Goal: Task Accomplishment & Management: Manage account settings

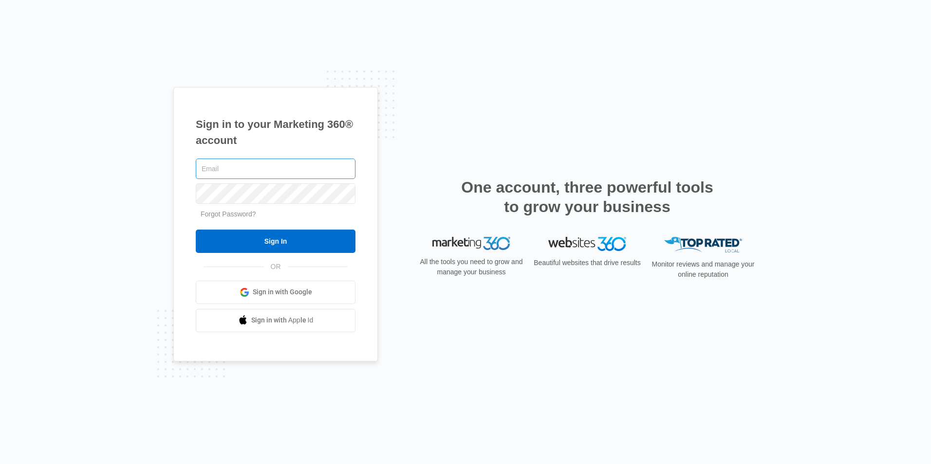
click at [270, 168] on input "text" at bounding box center [276, 169] width 160 height 20
click at [264, 173] on input "text" at bounding box center [276, 169] width 160 height 20
type input "j"
click at [315, 161] on input "christian@cockpitcatering.co" at bounding box center [276, 169] width 160 height 20
type input "christian@cockpitcatering.com"
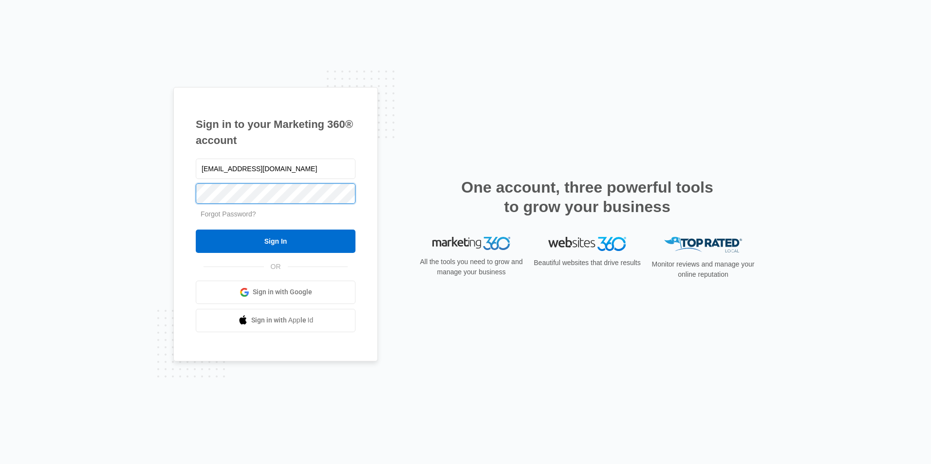
click at [205, 183] on div at bounding box center [276, 193] width 160 height 24
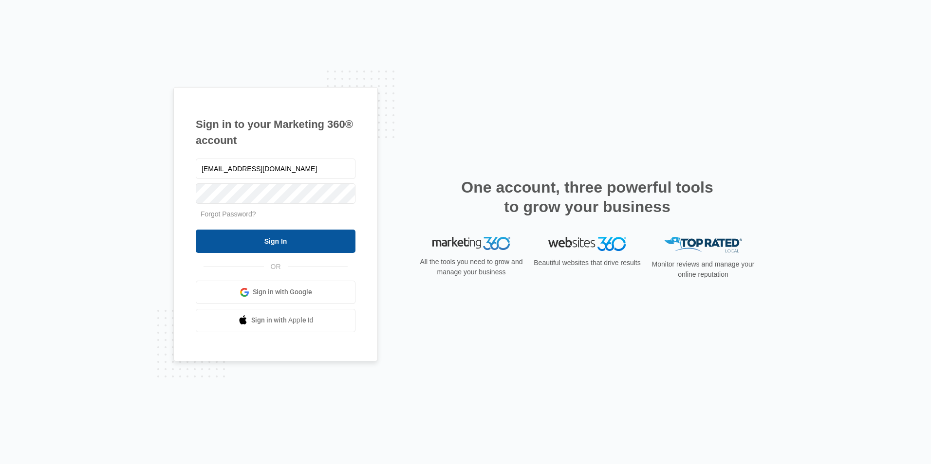
click at [259, 235] on input "Sign In" at bounding box center [276, 241] width 160 height 23
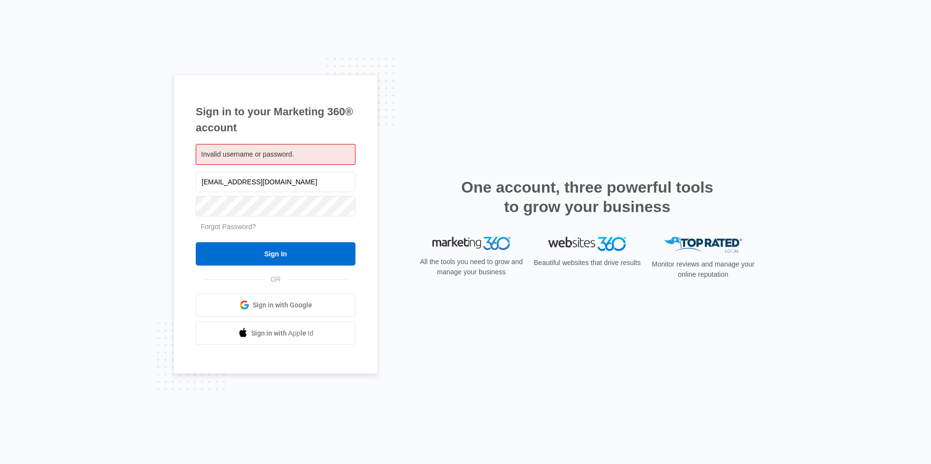
drag, startPoint x: 303, startPoint y: 184, endPoint x: 141, endPoint y: 186, distance: 161.6
click at [141, 186] on div "Sign in to your Marketing 360® account Invalid username or password. [EMAIL_ADD…" at bounding box center [465, 232] width 931 height 464
type input "[PERSON_NAME][EMAIL_ADDRESS][DOMAIN_NAME]"
click at [237, 229] on link "Forgot Password?" at bounding box center [228, 227] width 55 height 8
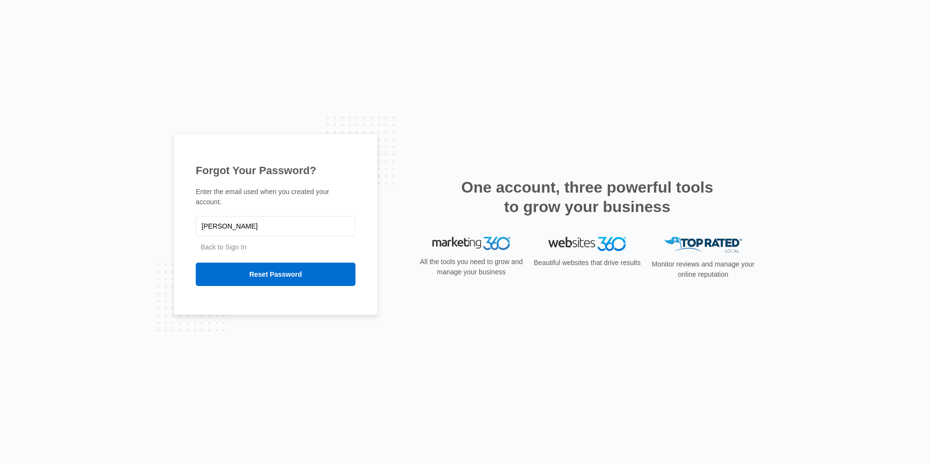
type input "[PERSON_NAME][EMAIL_ADDRESS][DOMAIN_NAME]"
click at [306, 267] on input "Reset Password" at bounding box center [276, 274] width 160 height 23
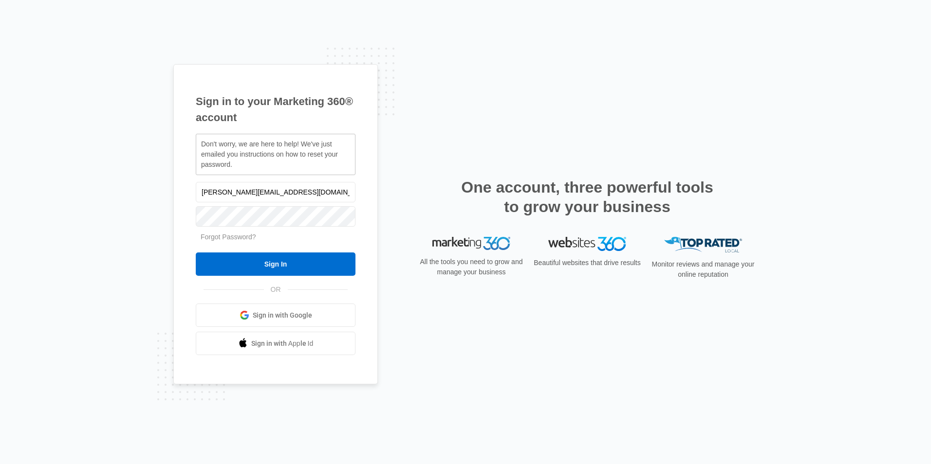
click at [284, 316] on span "Sign in with Google" at bounding box center [282, 316] width 59 height 10
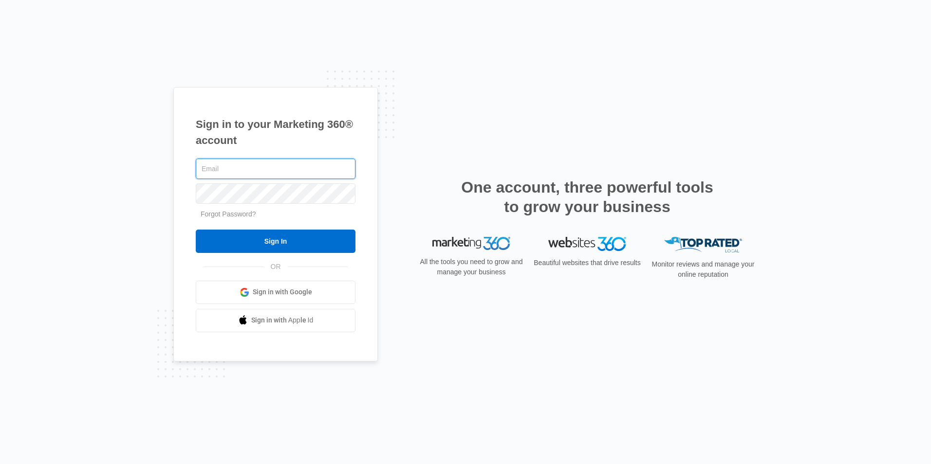
click at [306, 167] on input "text" at bounding box center [276, 169] width 160 height 20
type input "chrei"
click at [238, 212] on link "Forgot Password?" at bounding box center [228, 214] width 55 height 8
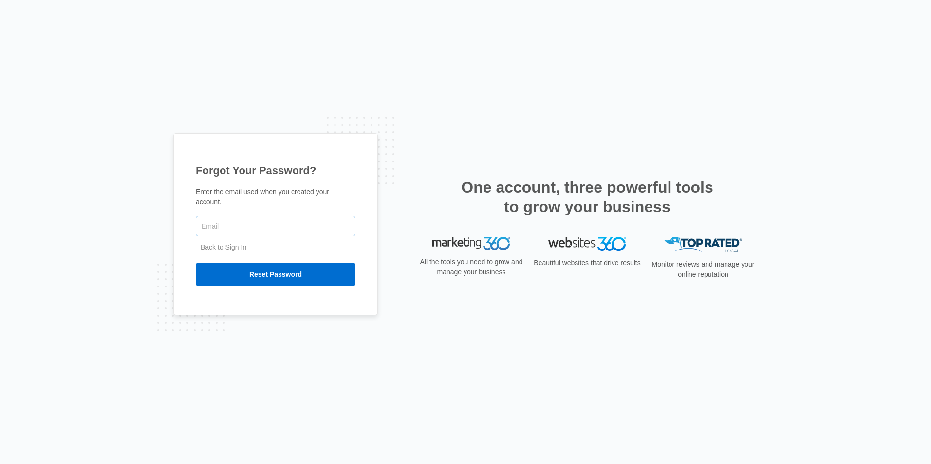
click at [234, 224] on input "text" at bounding box center [276, 226] width 160 height 20
type input "[EMAIL_ADDRESS][DOMAIN_NAME]"
click at [196, 263] on input "Reset Password" at bounding box center [276, 274] width 160 height 23
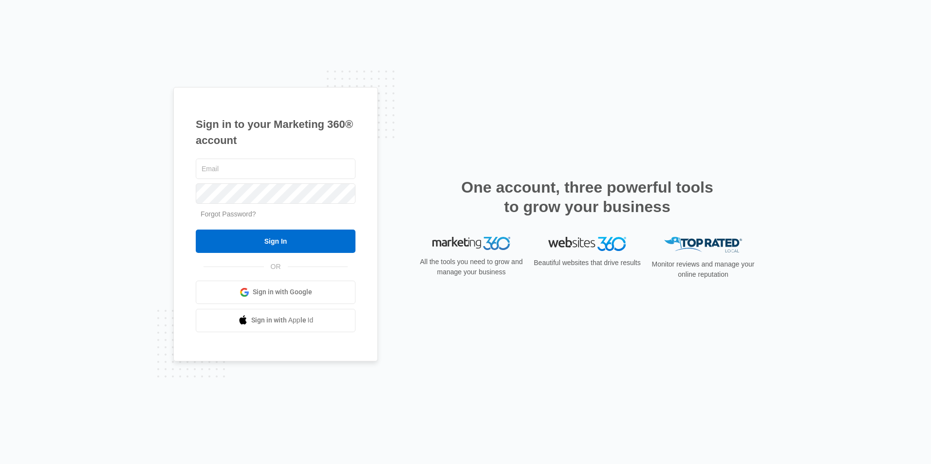
click at [245, 216] on link "Forgot Password?" at bounding box center [228, 214] width 55 height 8
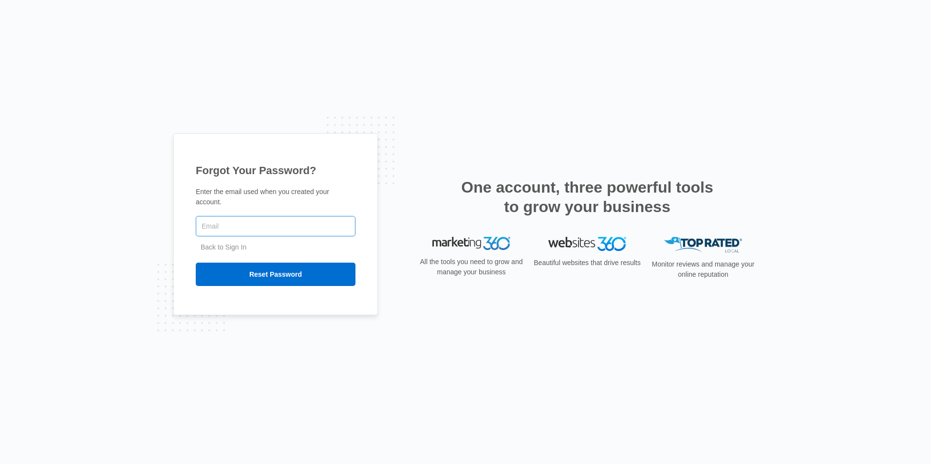
click at [258, 221] on input "text" at bounding box center [276, 226] width 160 height 20
type input "[EMAIL_ADDRESS][DOMAIN_NAME]"
click at [256, 270] on input "Reset Password" at bounding box center [276, 274] width 160 height 23
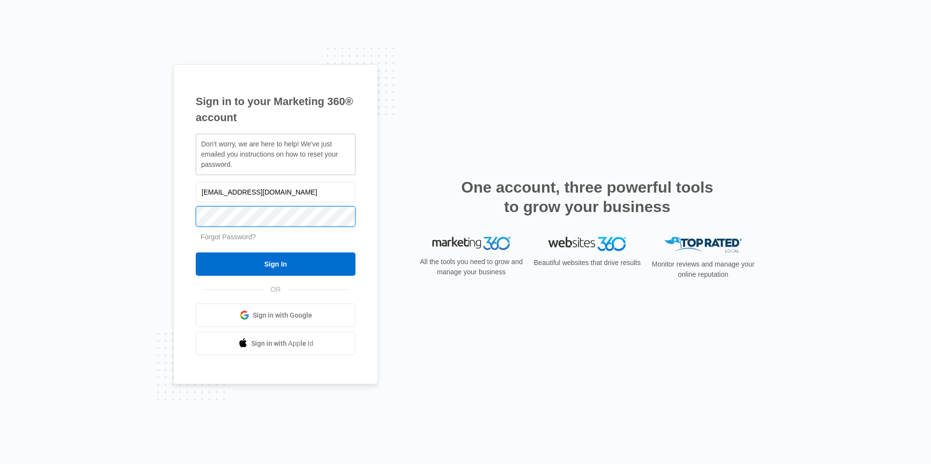
click at [196, 253] on input "Sign In" at bounding box center [276, 264] width 160 height 23
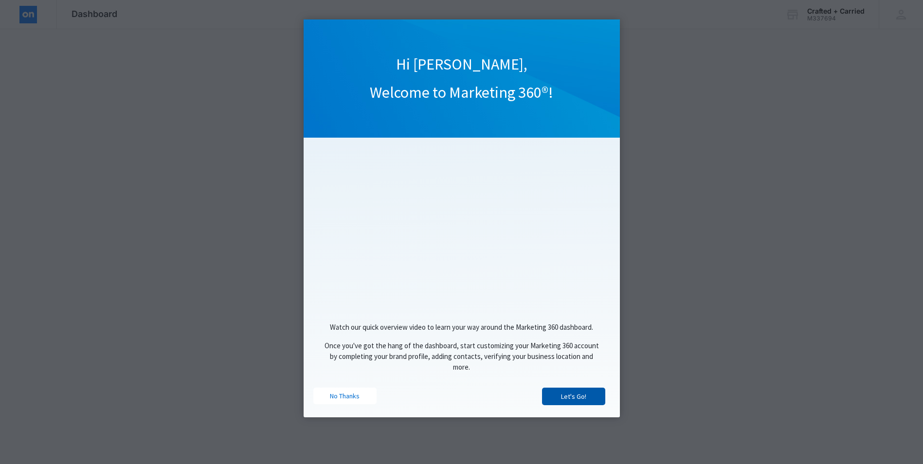
click at [594, 402] on link "Let's Go!" at bounding box center [573, 397] width 63 height 18
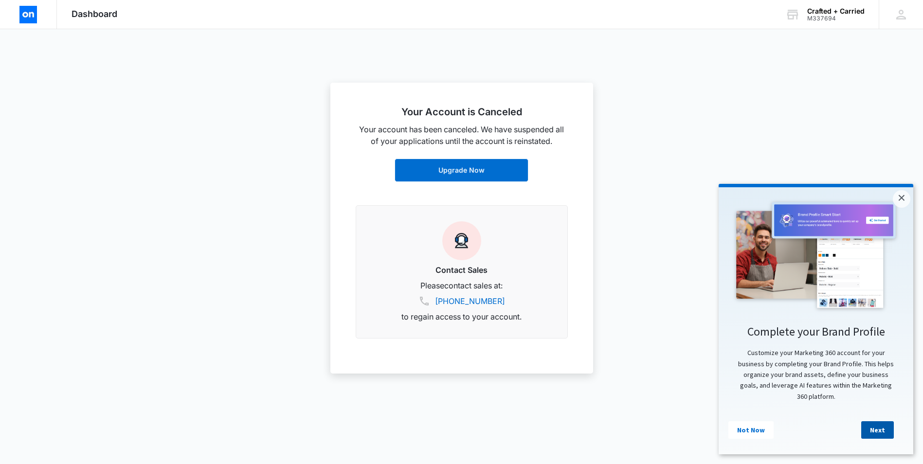
click at [885, 430] on link "Next" at bounding box center [877, 430] width 33 height 18
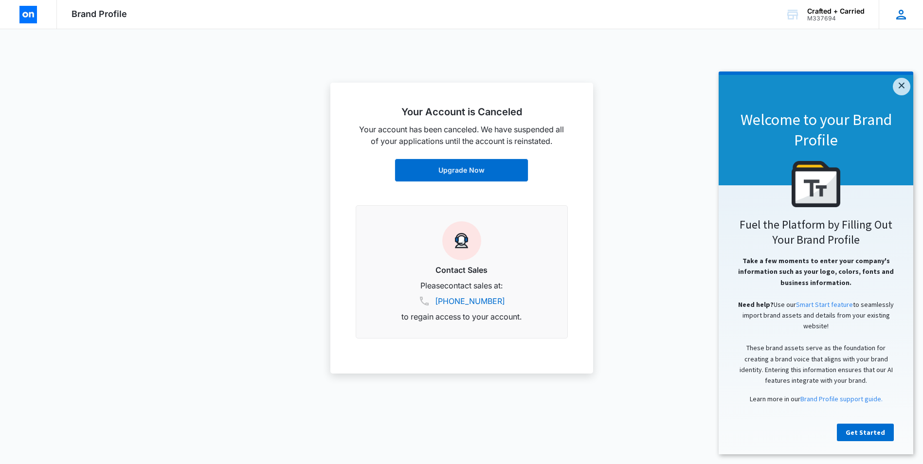
click at [904, 17] on icon at bounding box center [901, 15] width 10 height 10
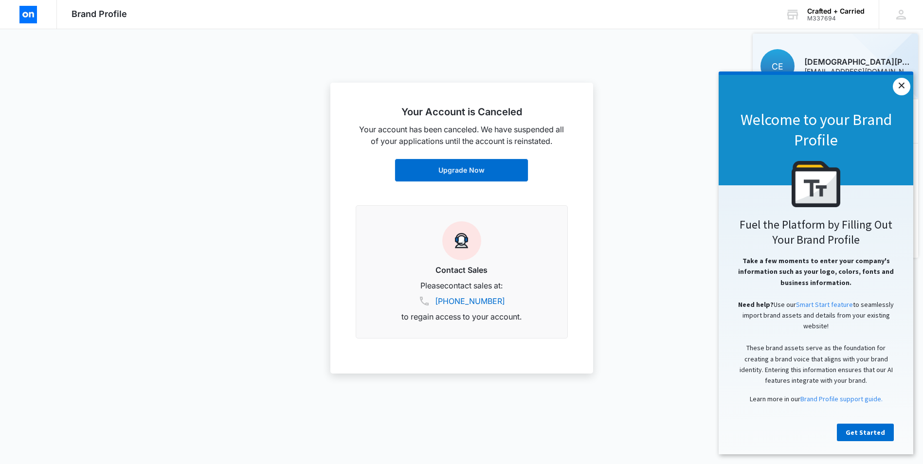
click at [899, 84] on link "×" at bounding box center [902, 87] width 18 height 18
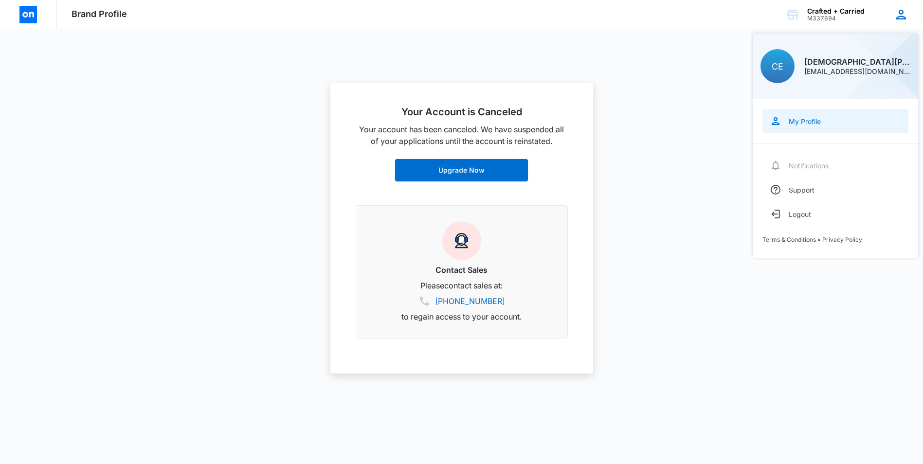
click at [814, 131] on link "My Profile" at bounding box center [836, 121] width 146 height 24
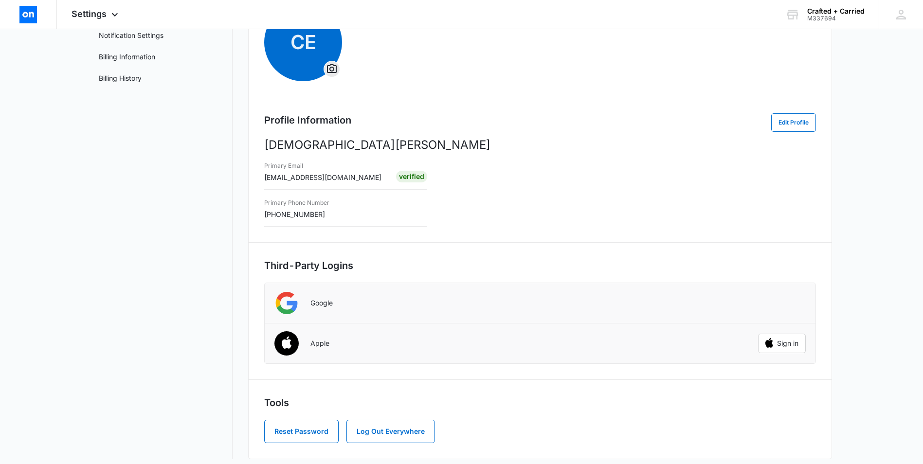
scroll to position [108, 0]
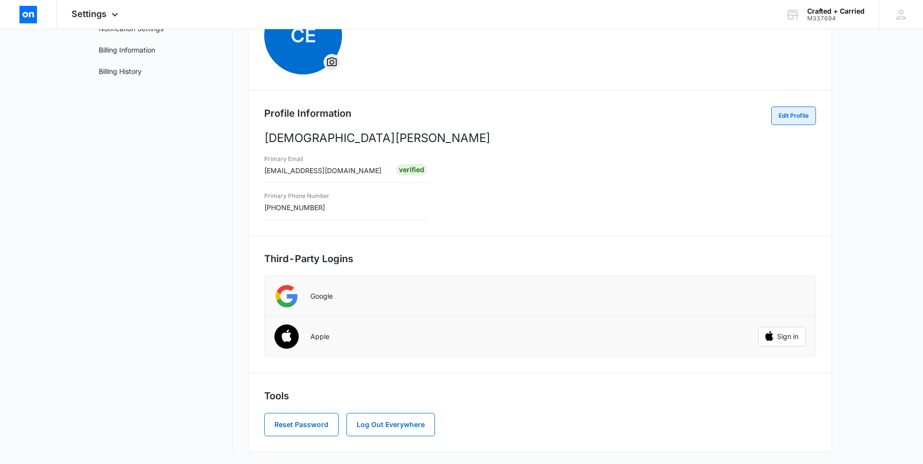
click at [786, 120] on button "Edit Profile" at bounding box center [793, 116] width 45 height 18
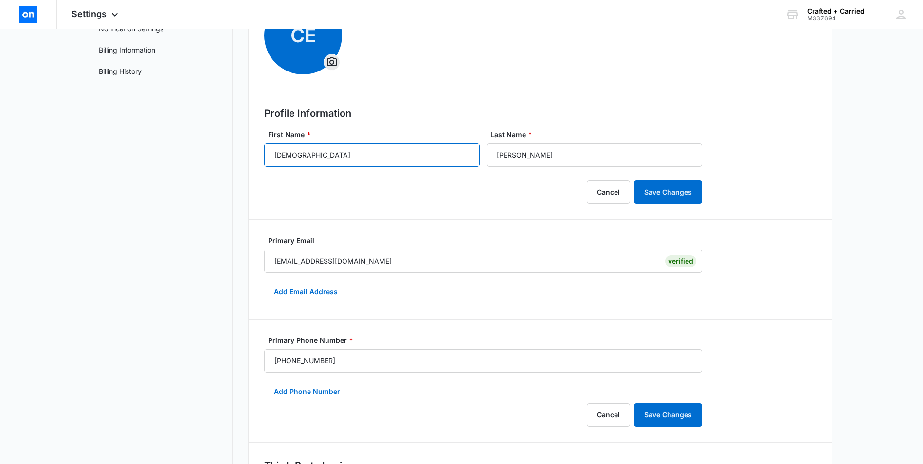
drag, startPoint x: 329, startPoint y: 155, endPoint x: 236, endPoint y: 164, distance: 93.8
click at [236, 164] on div "My Profile Personal Info Accounts Notification Settings Billing Information Bil…" at bounding box center [461, 305] width 741 height 707
type input "Justin"
click at [347, 259] on input "[EMAIL_ADDRESS][DOMAIN_NAME]" at bounding box center [483, 261] width 438 height 23
click at [319, 297] on button "Add Email Address" at bounding box center [305, 291] width 83 height 23
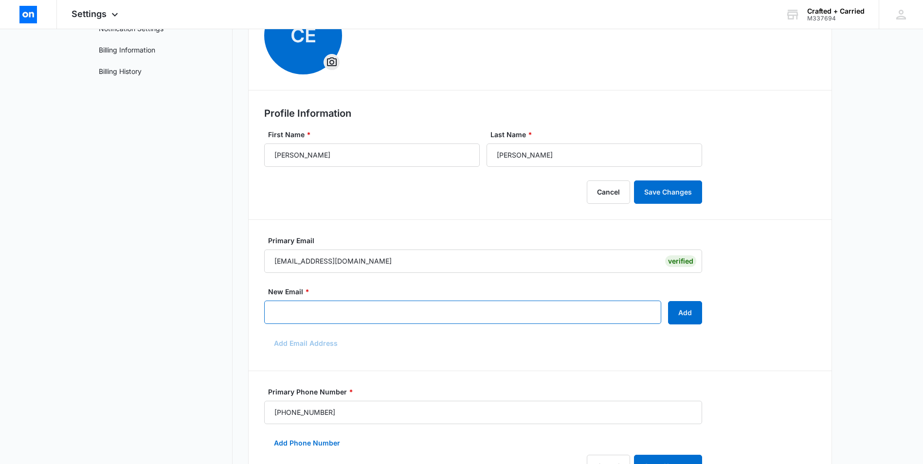
click at [310, 312] on input "New Email *" at bounding box center [462, 312] width 397 height 23
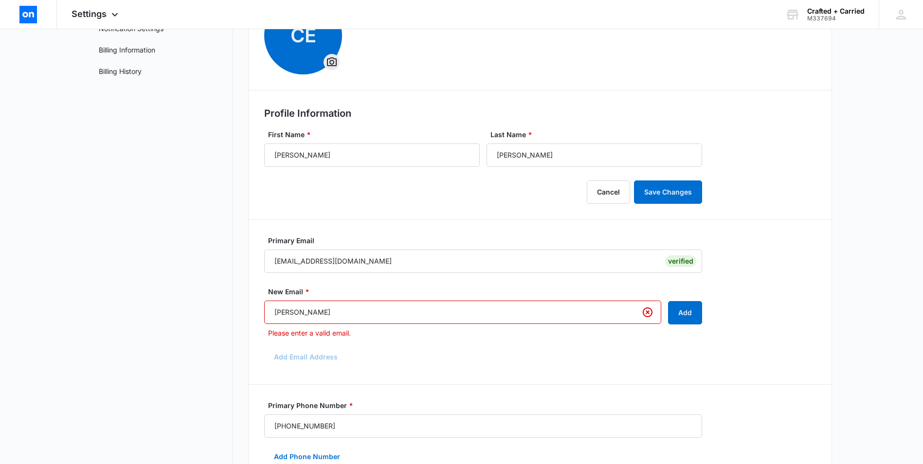
type input "justin@craftedcarried.com"
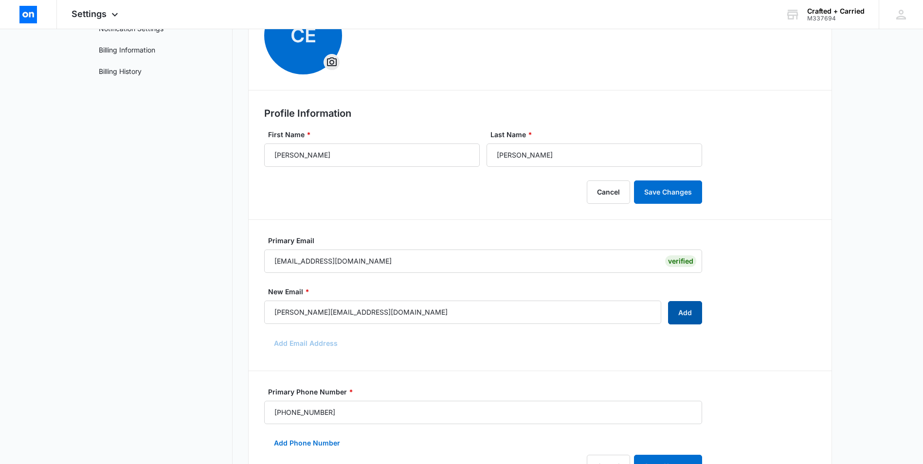
click at [684, 319] on button "Add" at bounding box center [685, 312] width 34 height 23
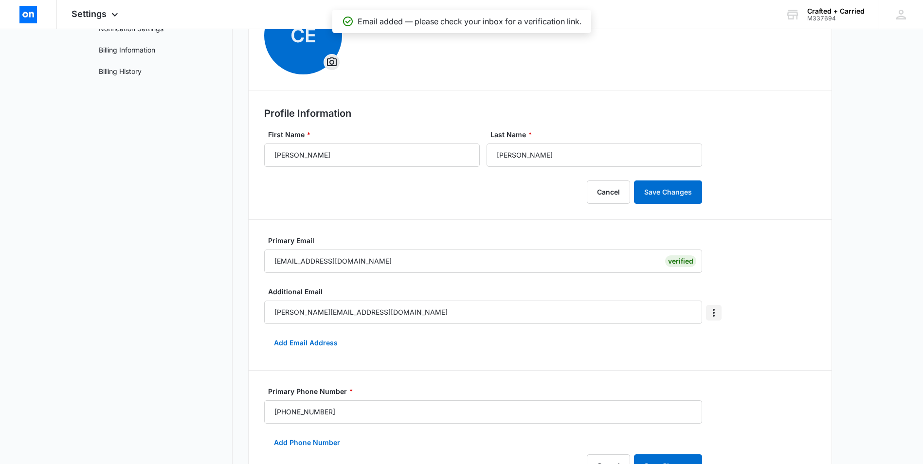
click at [711, 310] on icon "Overflow Menu" at bounding box center [714, 313] width 12 height 12
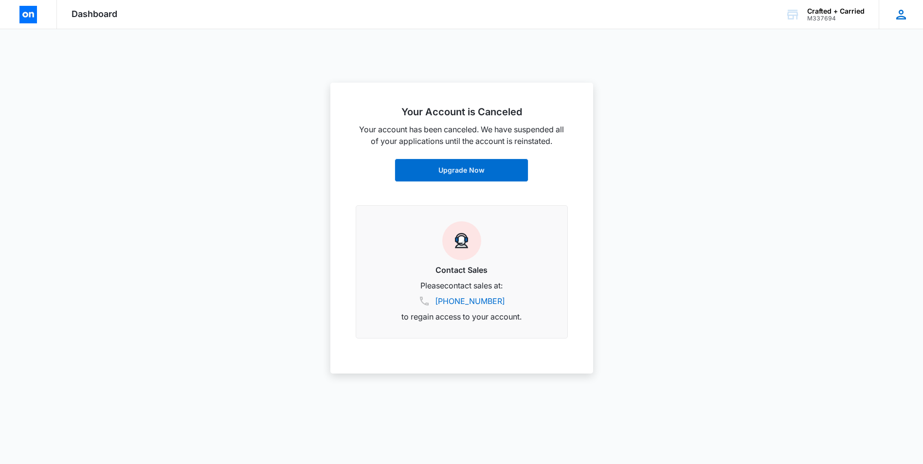
click at [909, 20] on div "CE [DEMOGRAPHIC_DATA][PERSON_NAME] [EMAIL_ADDRESS][DOMAIN_NAME] My Profile Noti…" at bounding box center [901, 14] width 44 height 29
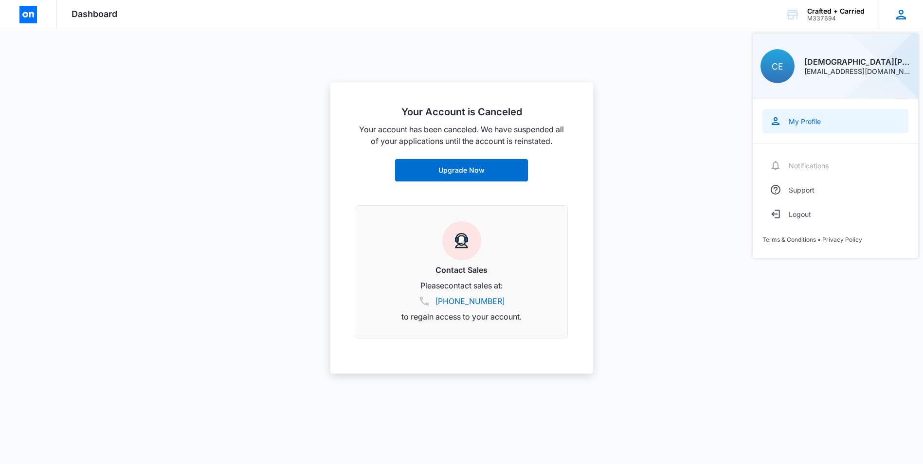
click at [826, 124] on link "My Profile" at bounding box center [836, 121] width 146 height 24
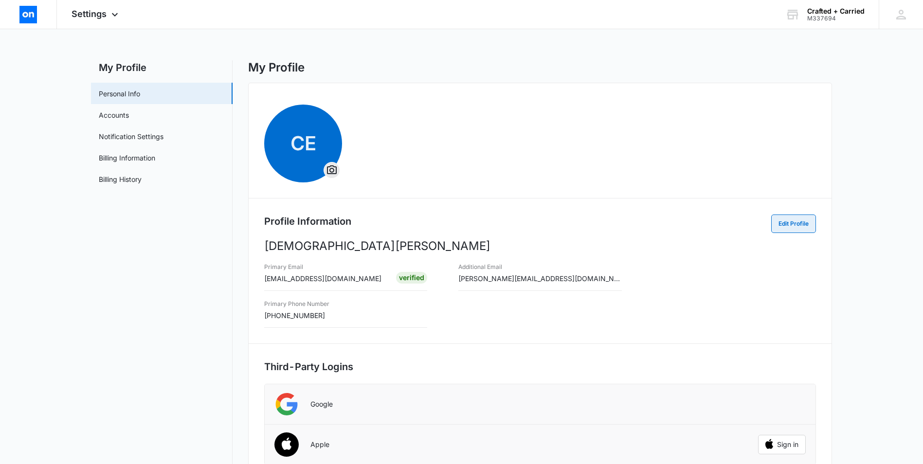
click at [793, 225] on button "Edit Profile" at bounding box center [793, 224] width 45 height 18
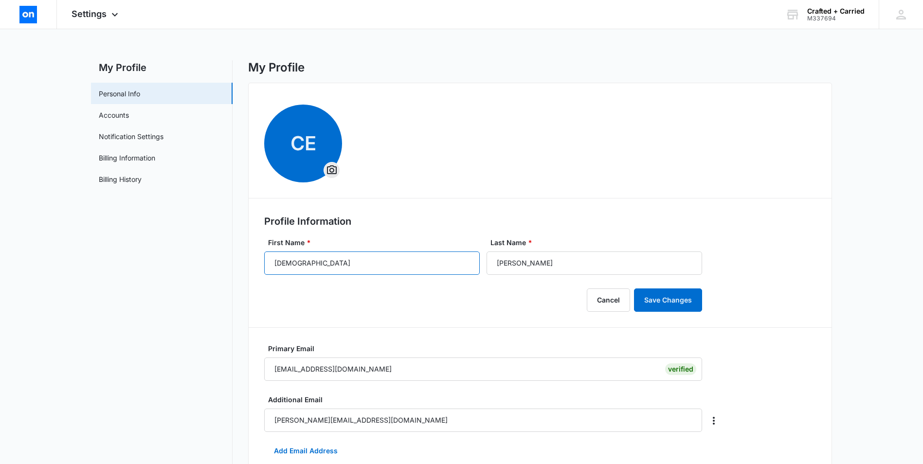
drag, startPoint x: 318, startPoint y: 262, endPoint x: 236, endPoint y: 275, distance: 83.4
click at [236, 275] on div "My Profile Personal Info Accounts Notification Settings Billing Information Bil…" at bounding box center [461, 439] width 741 height 758
type input "Justin"
click at [668, 308] on button "Save Changes" at bounding box center [668, 300] width 68 height 23
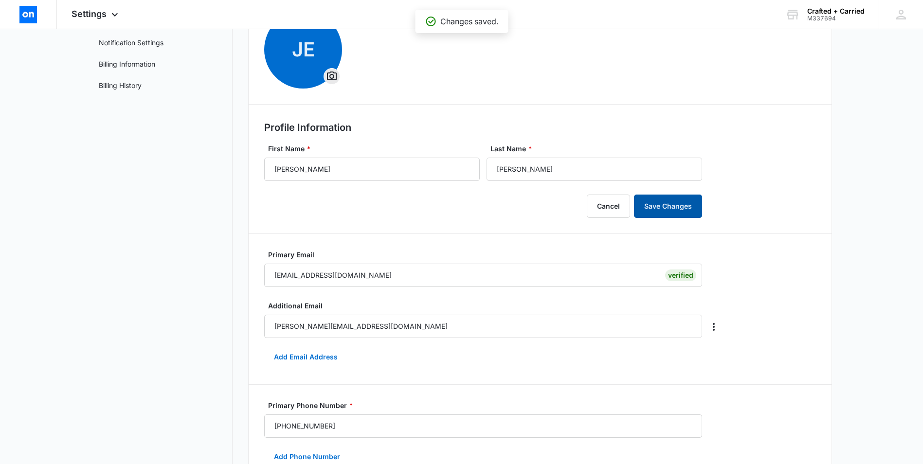
scroll to position [97, 0]
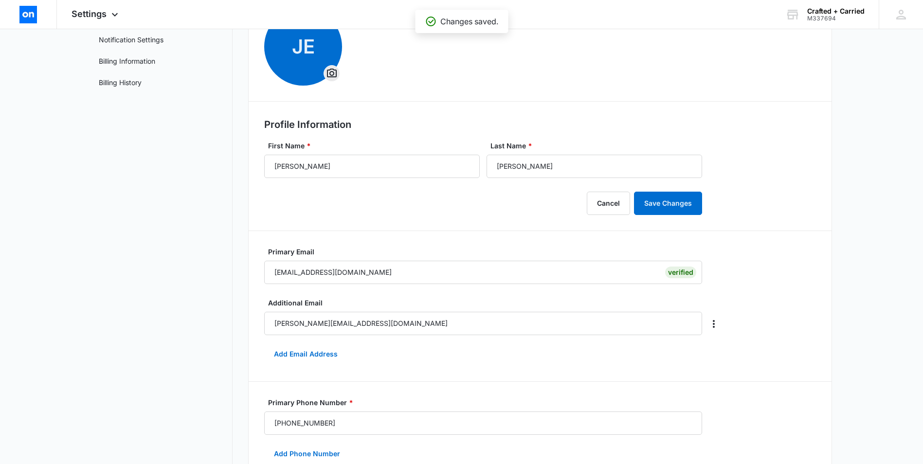
click at [714, 270] on div at bounding box center [711, 281] width 19 height 33
click at [719, 327] on icon "Overflow Menu" at bounding box center [714, 324] width 12 height 12
click at [675, 276] on div "Verified" at bounding box center [680, 273] width 31 height 12
click at [573, 268] on input "[EMAIL_ADDRESS][DOMAIN_NAME]" at bounding box center [483, 272] width 438 height 23
click at [572, 270] on input "[EMAIL_ADDRESS][DOMAIN_NAME]" at bounding box center [483, 272] width 438 height 23
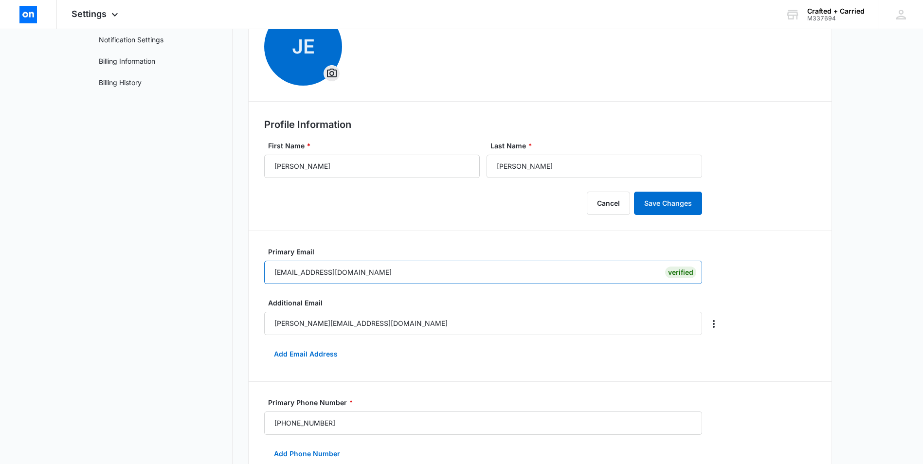
click at [525, 268] on input "[EMAIL_ADDRESS][DOMAIN_NAME]" at bounding box center [483, 272] width 438 height 23
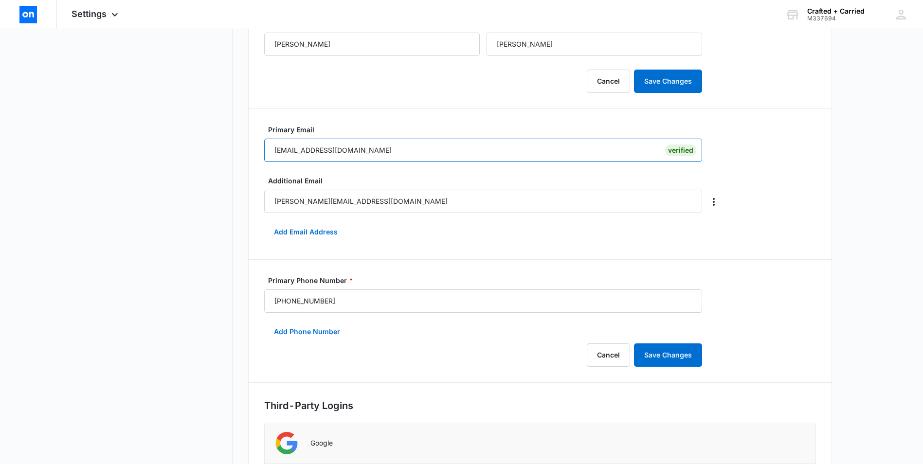
scroll to position [223, 0]
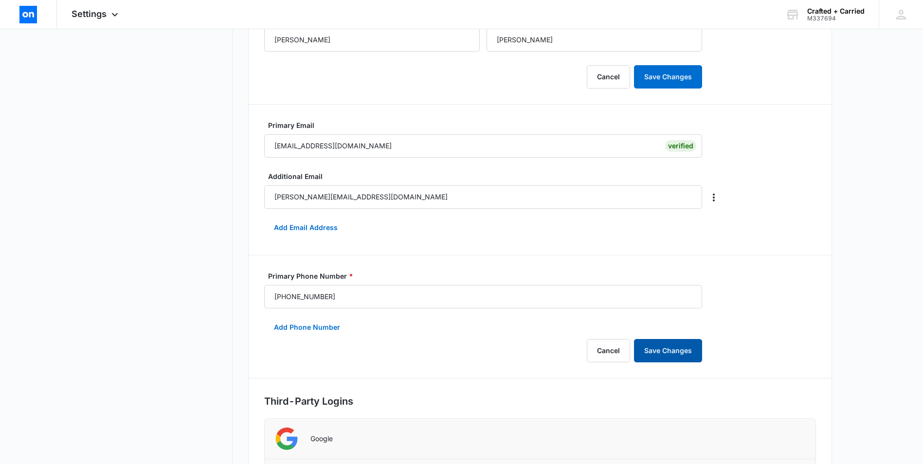
click at [669, 353] on button "Save Changes" at bounding box center [668, 350] width 68 height 23
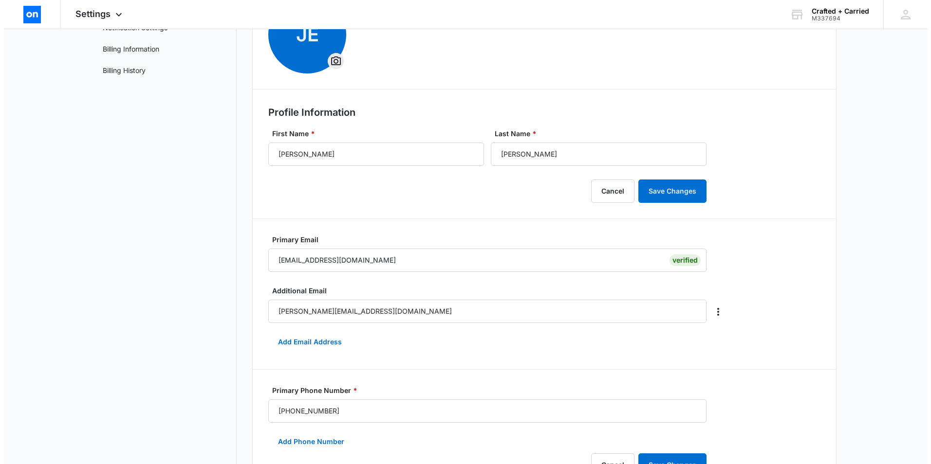
scroll to position [0, 0]
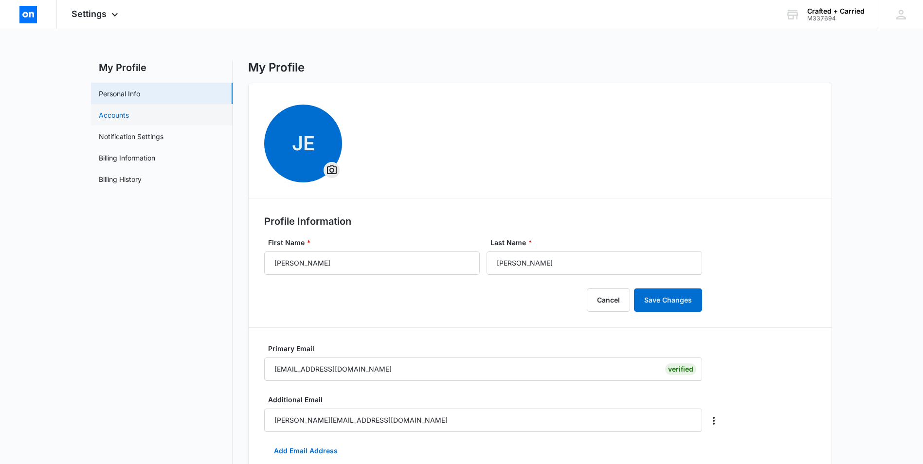
click at [129, 113] on link "Accounts" at bounding box center [114, 115] width 30 height 10
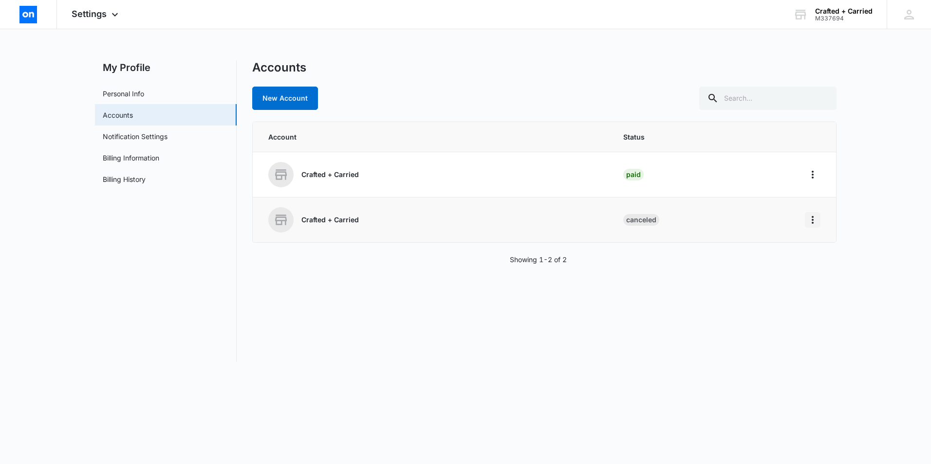
click at [811, 219] on icon "Home" at bounding box center [812, 220] width 12 height 12
click at [810, 183] on td at bounding box center [814, 174] width 43 height 45
click at [814, 176] on icon "Home" at bounding box center [812, 175] width 12 height 12
click at [825, 202] on div "Go to Dashboard" at bounding box center [844, 202] width 54 height 7
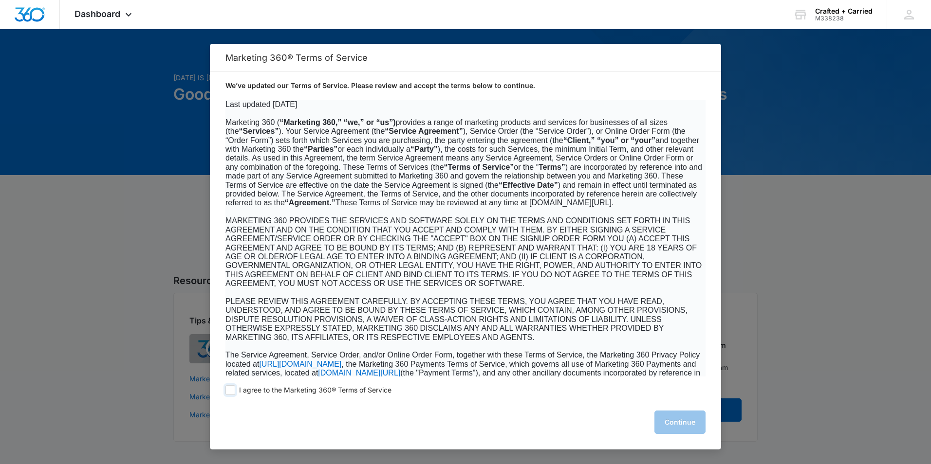
click at [228, 390] on span at bounding box center [230, 390] width 10 height 10
click at [228, 390] on input "I agree to the Marketing 360® Terms of Service" at bounding box center [230, 390] width 10 height 10
checkbox input "true"
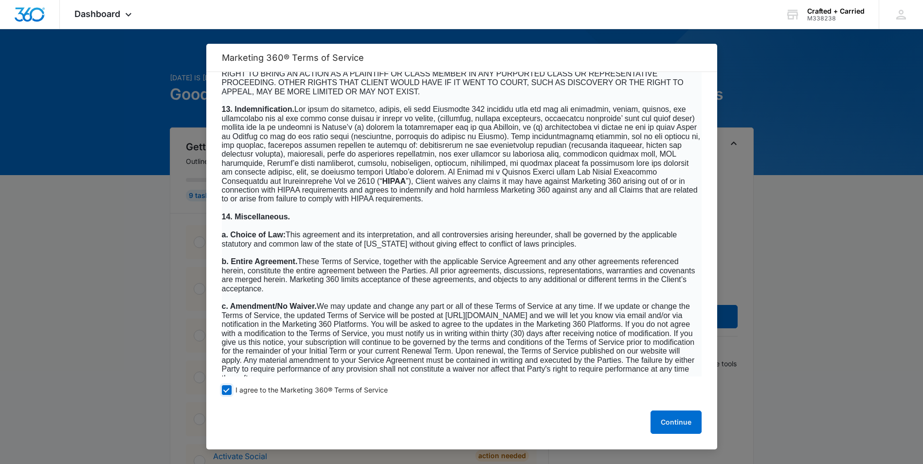
scroll to position [6211, 0]
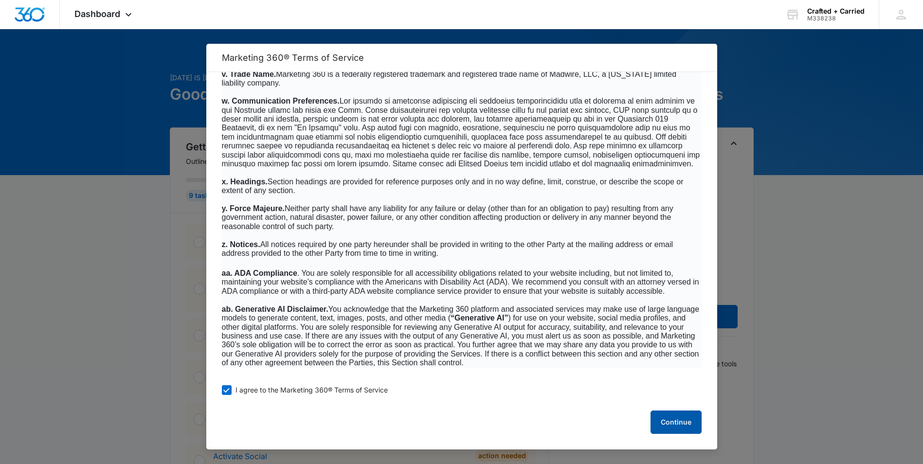
click at [678, 425] on button "Continue" at bounding box center [676, 422] width 51 height 23
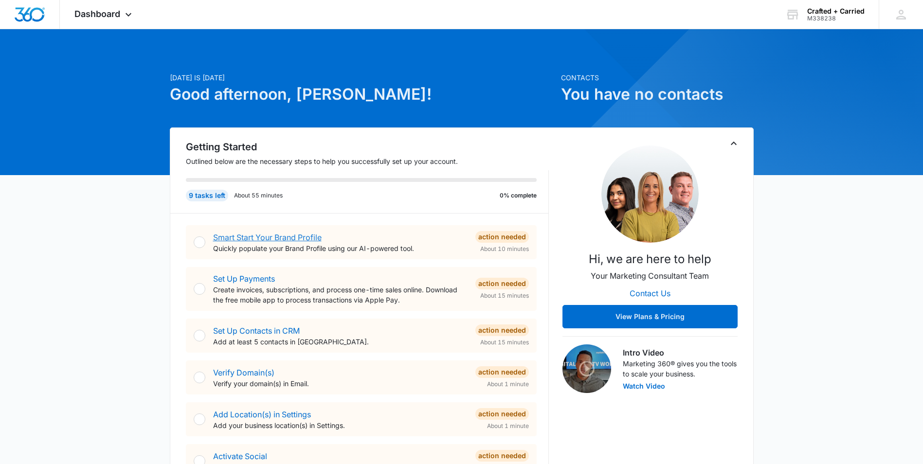
click at [238, 238] on link "Smart Start Your Brand Profile" at bounding box center [267, 238] width 109 height 10
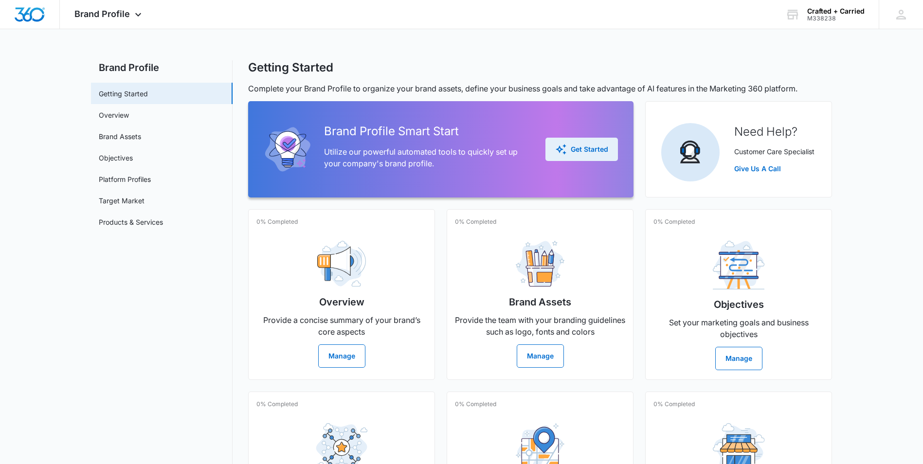
click at [571, 151] on div "Get Started" at bounding box center [581, 150] width 53 height 12
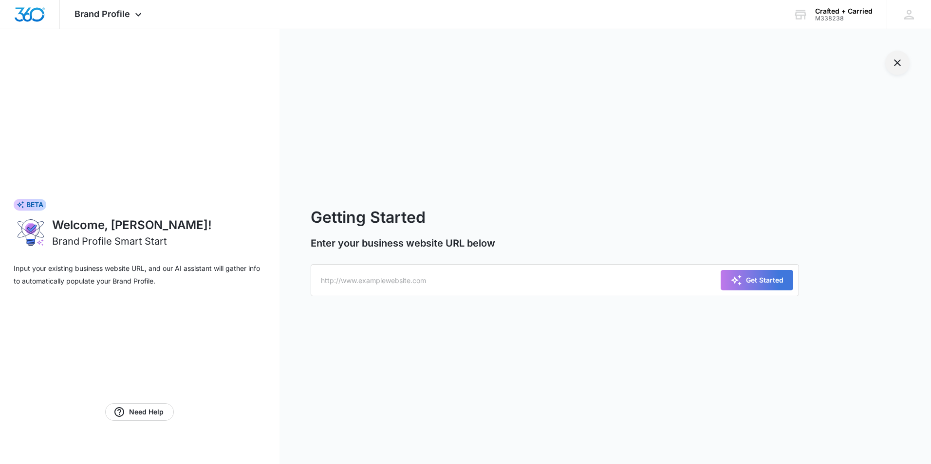
click at [899, 63] on icon "Exit Smart Start Wizard" at bounding box center [897, 63] width 12 height 12
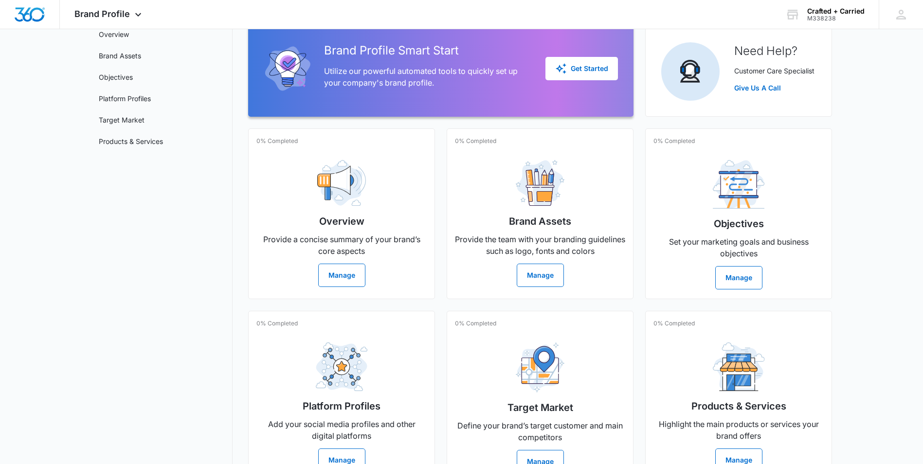
scroll to position [110, 0]
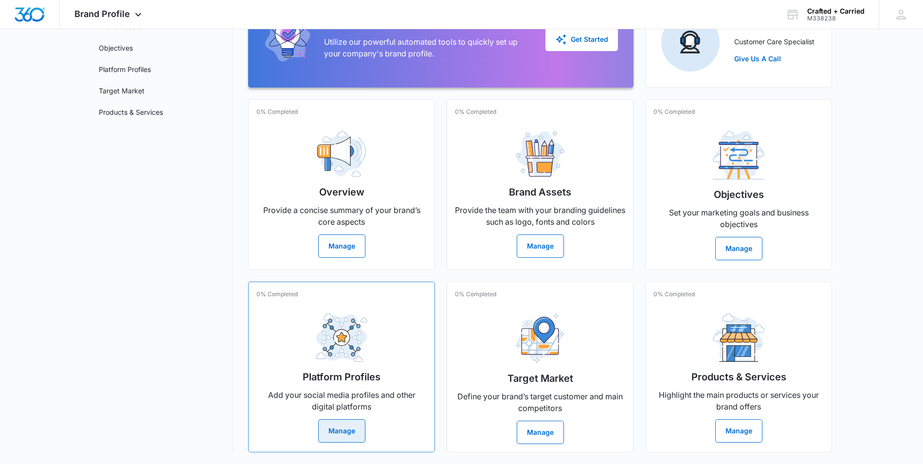
click at [349, 433] on button "Manage" at bounding box center [341, 431] width 47 height 23
